Goal: Check status: Check status

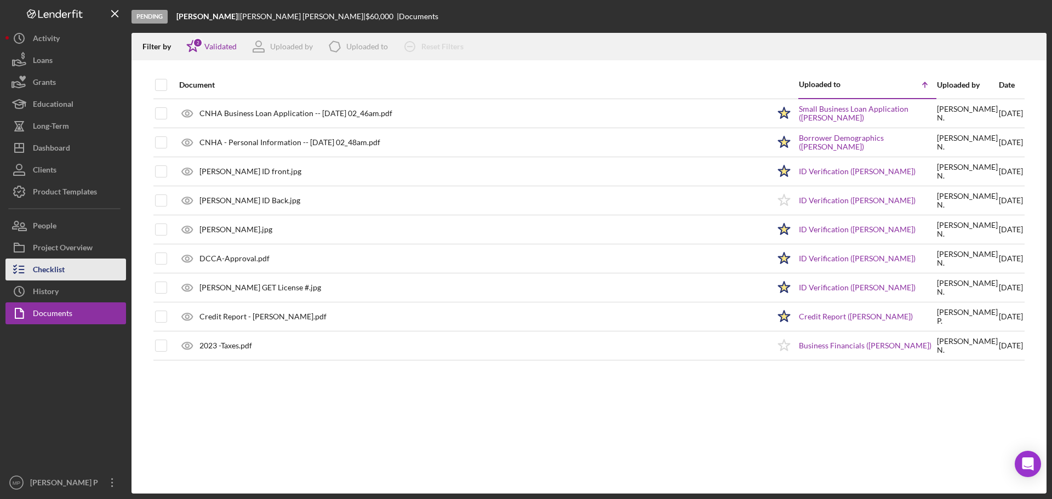
click at [66, 272] on button "Checklist" at bounding box center [65, 270] width 121 height 22
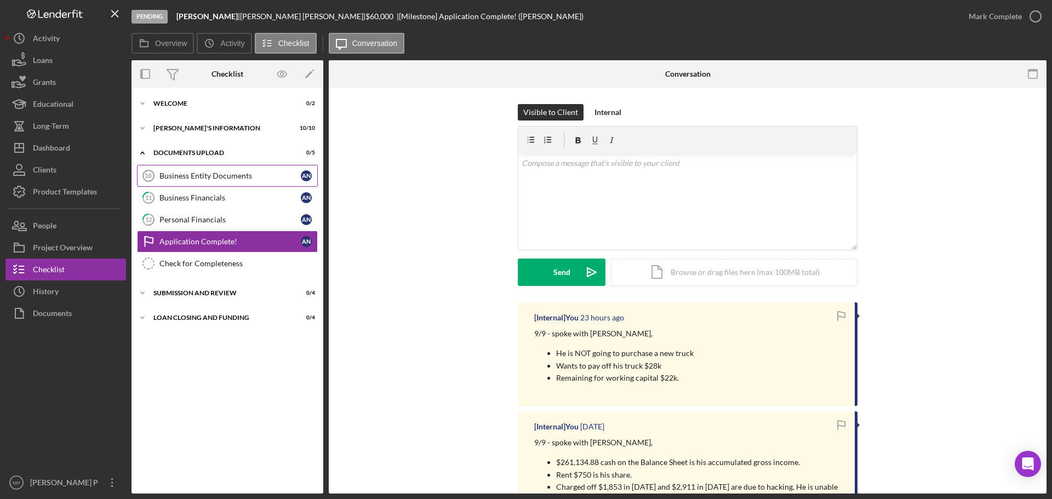
click at [210, 177] on div "Business Entity Documents" at bounding box center [230, 176] width 141 height 9
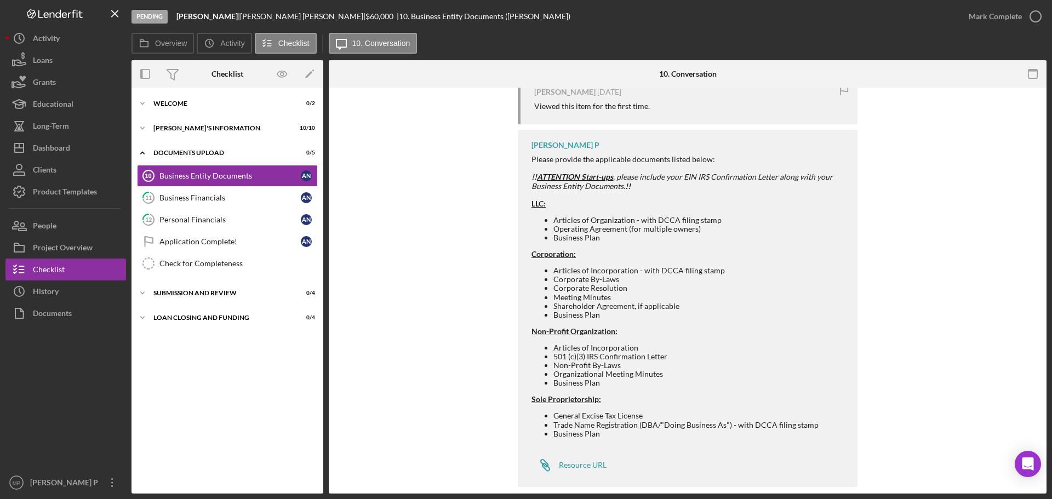
scroll to position [241, 0]
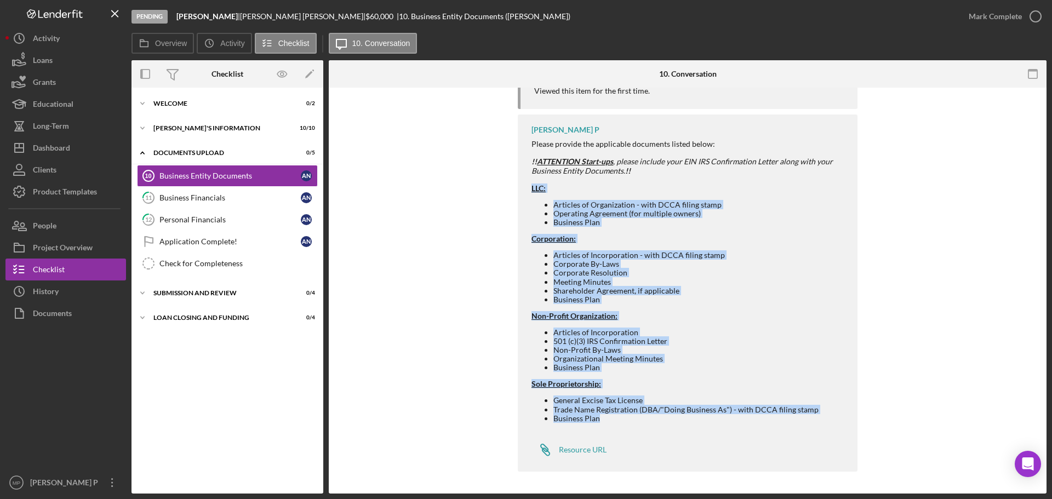
drag, startPoint x: 528, startPoint y: 186, endPoint x: 640, endPoint y: 427, distance: 265.3
click at [640, 426] on div "[PERSON_NAME] P Please provide the applicable documents listed below: !! ATTENT…" at bounding box center [688, 293] width 340 height 357
copy div "LLC: Articles of Organization - with DCCA filing stamp Operating Agreement (for…"
click at [789, 295] on li "Business Plan" at bounding box center [700, 299] width 293 height 9
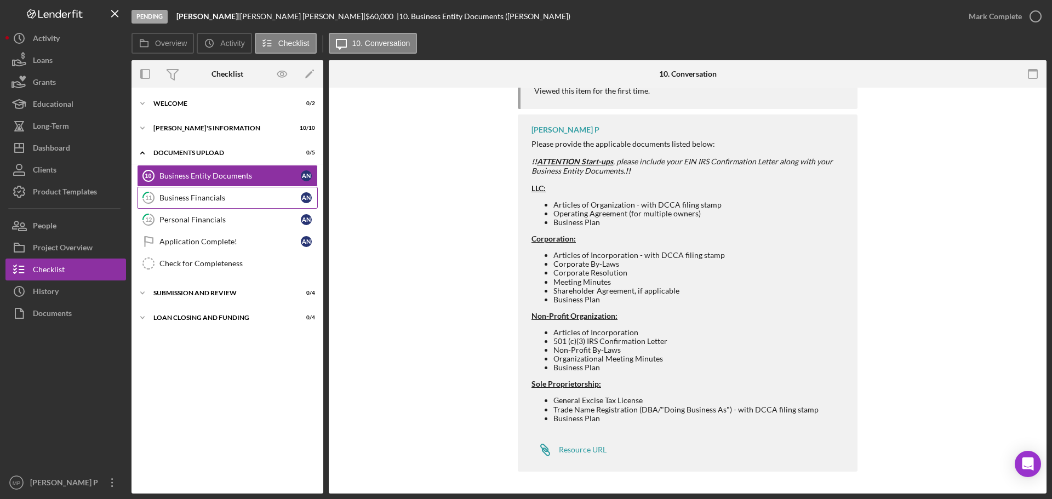
click at [206, 197] on div "Business Financials" at bounding box center [230, 197] width 141 height 9
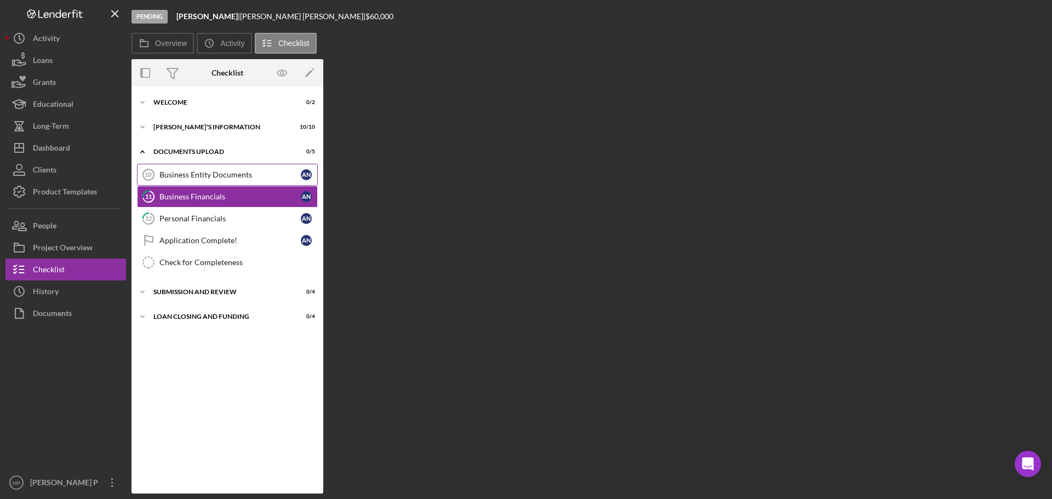
click at [215, 175] on div "Business Entity Documents" at bounding box center [230, 174] width 141 height 9
